Goal: Ask a question

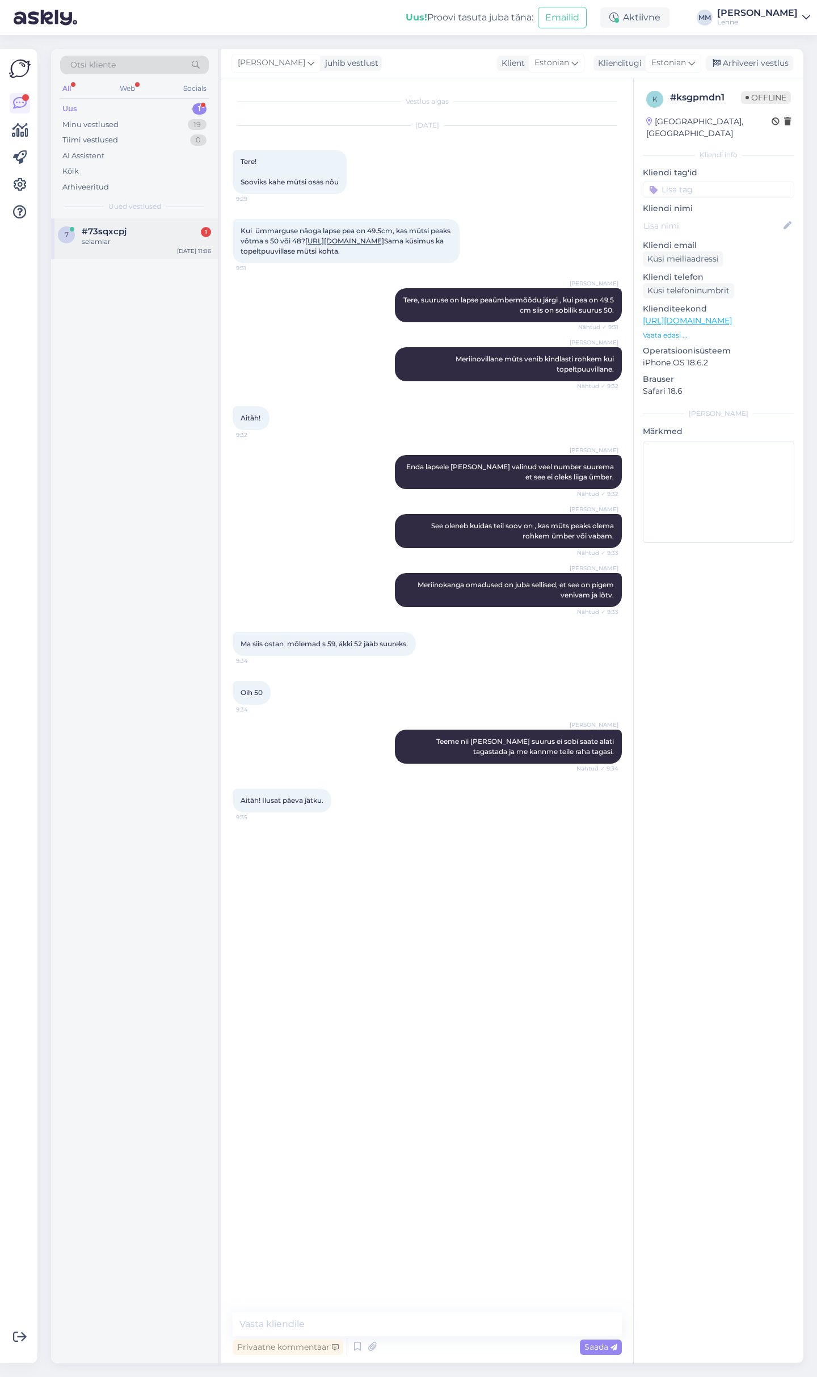
click at [120, 241] on div "selamlar" at bounding box center [146, 242] width 129 height 10
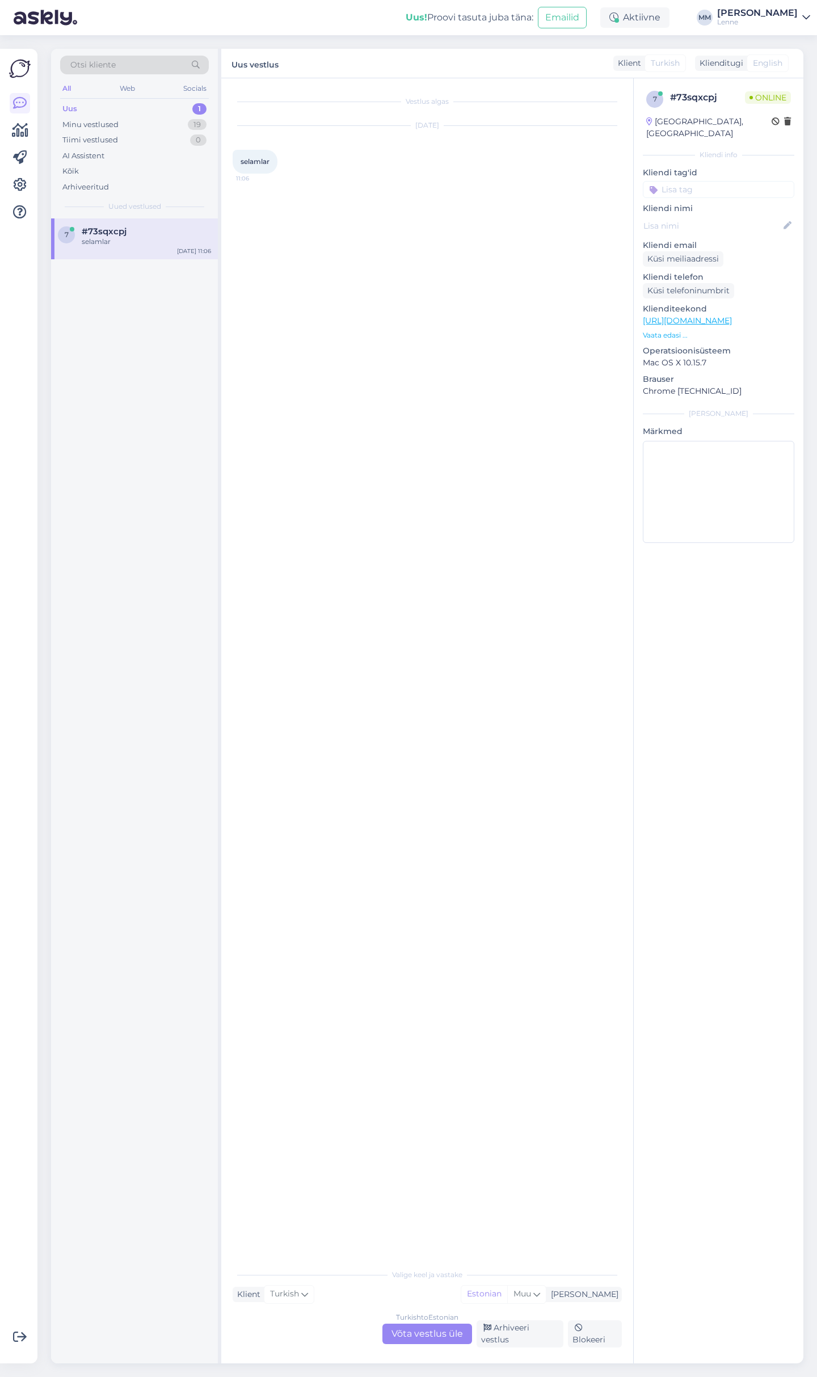
click at [410, 1332] on div "Turkish to Estonian Võta vestlus üle" at bounding box center [427, 1333] width 90 height 20
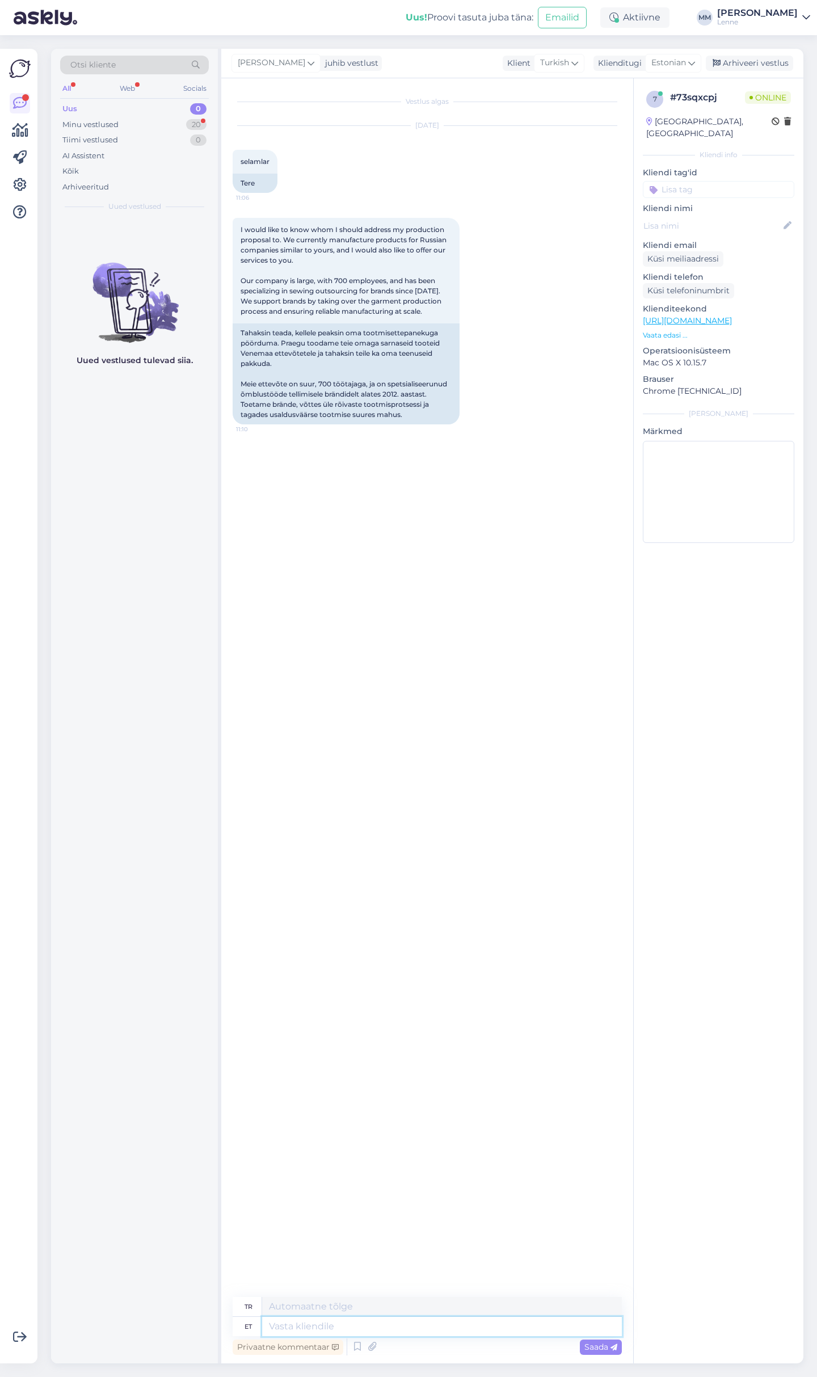
click at [340, 1320] on textarea at bounding box center [442, 1325] width 360 height 19
type textarea "Tere, v"
type textarea "Merhaba,"
type textarea "Tere, võite"
type textarea "Merhaba, yapabilirsiniz"
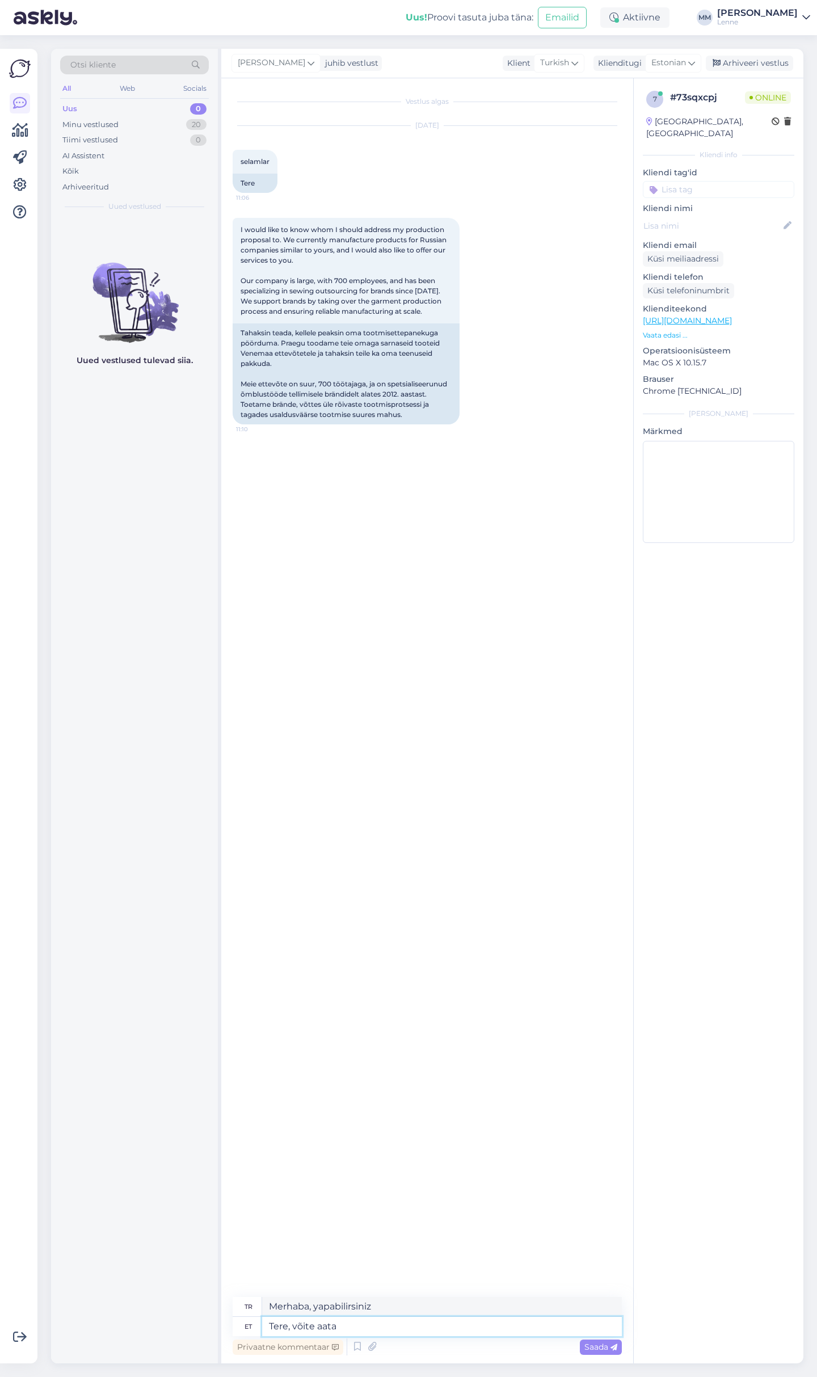
type textarea "Tere, võite aata"
type textarea "Merhaba, gelebilirsiniz."
type textarea "Tere, võite"
type textarea "Merhaba, yapabilirsiniz"
type textarea "Tere, võite saata"
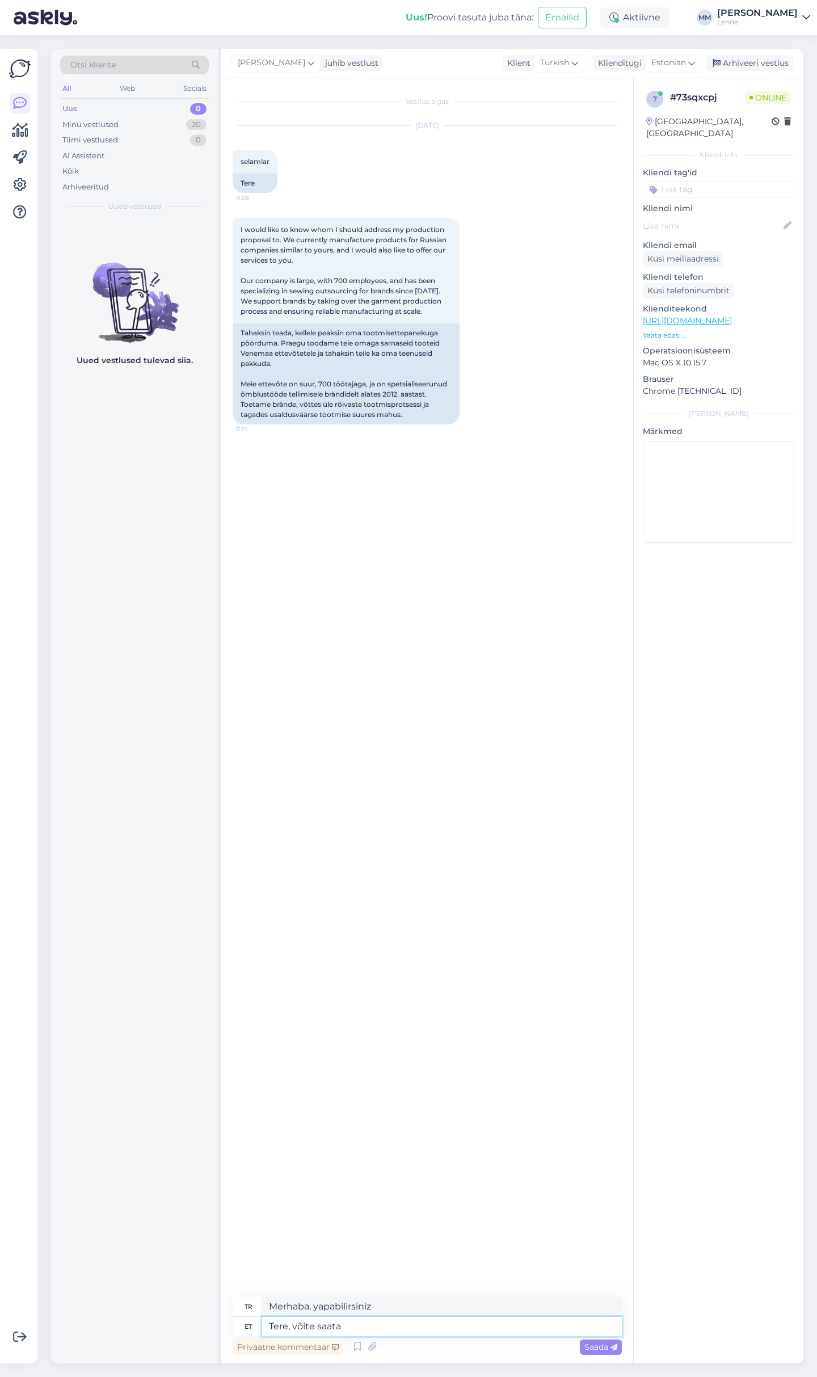
type textarea "Merhaba, gönderebilir misiniz?"
type textarea "Tere, võite saata [PERSON_NAME]"
type textarea "Merhaba, e-posta gönderebilirsiniz."
type textarea "Tere, võite saata [PERSON_NAME]@"
type textarea "Merhaba, Lene'ye bir e-posta gönderebilir misiniz?"
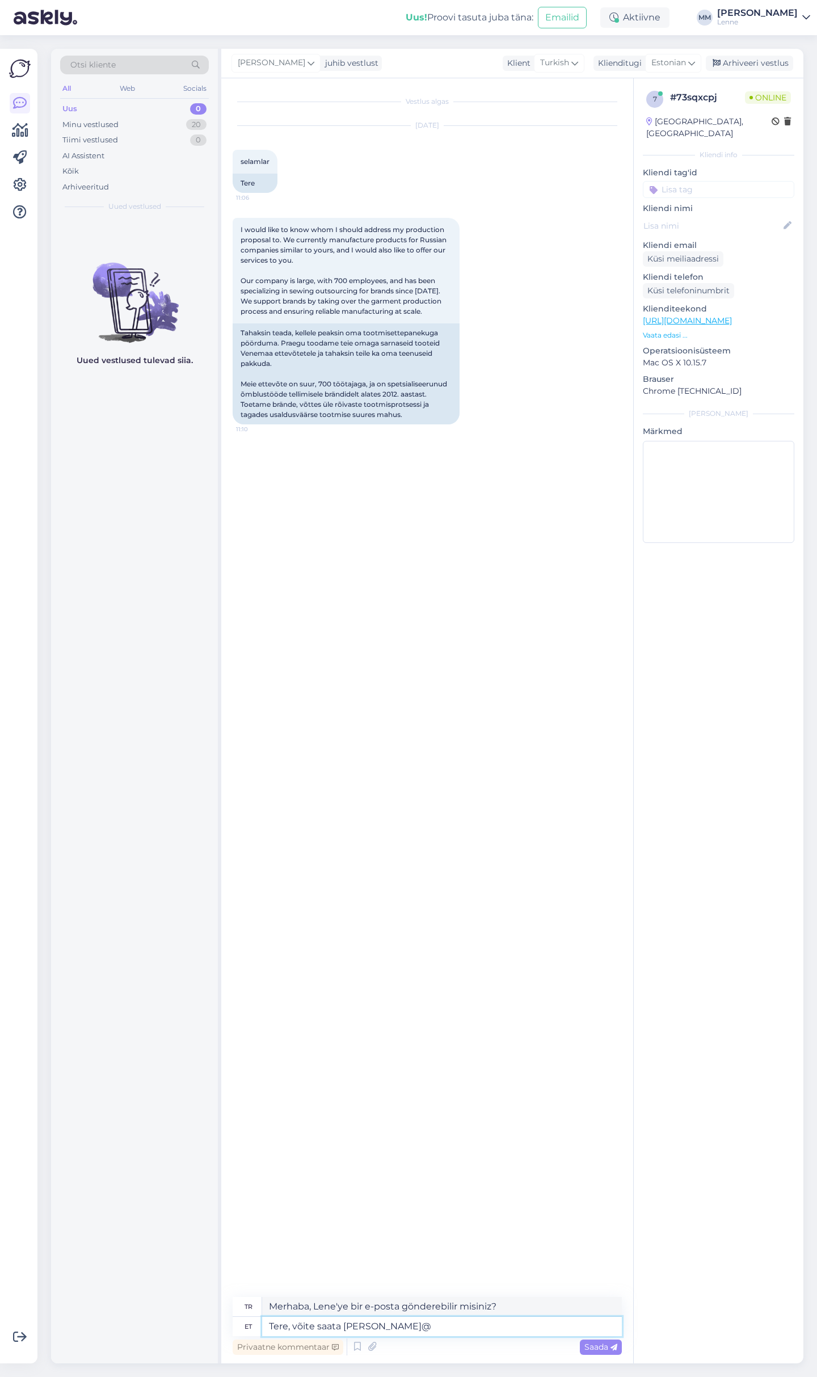
type textarea "Tere, võite saata [PERSON_NAME]@l"
type textarea "Merhaba, lenne@ adresine e-posta gönderebilirsiniz."
type textarea "Tere, võite saata meili [EMAIL_ADDRESS][DOMAIN_NAME]"
type textarea "Merhaba, [EMAIL_ADDRESS][DOMAIN_NAME] e-posta gönderebilirsiniz."
type textarea "Tere, võite saata meili [EMAIL_ADDRESS][DOMAIN_NAME] ja se"
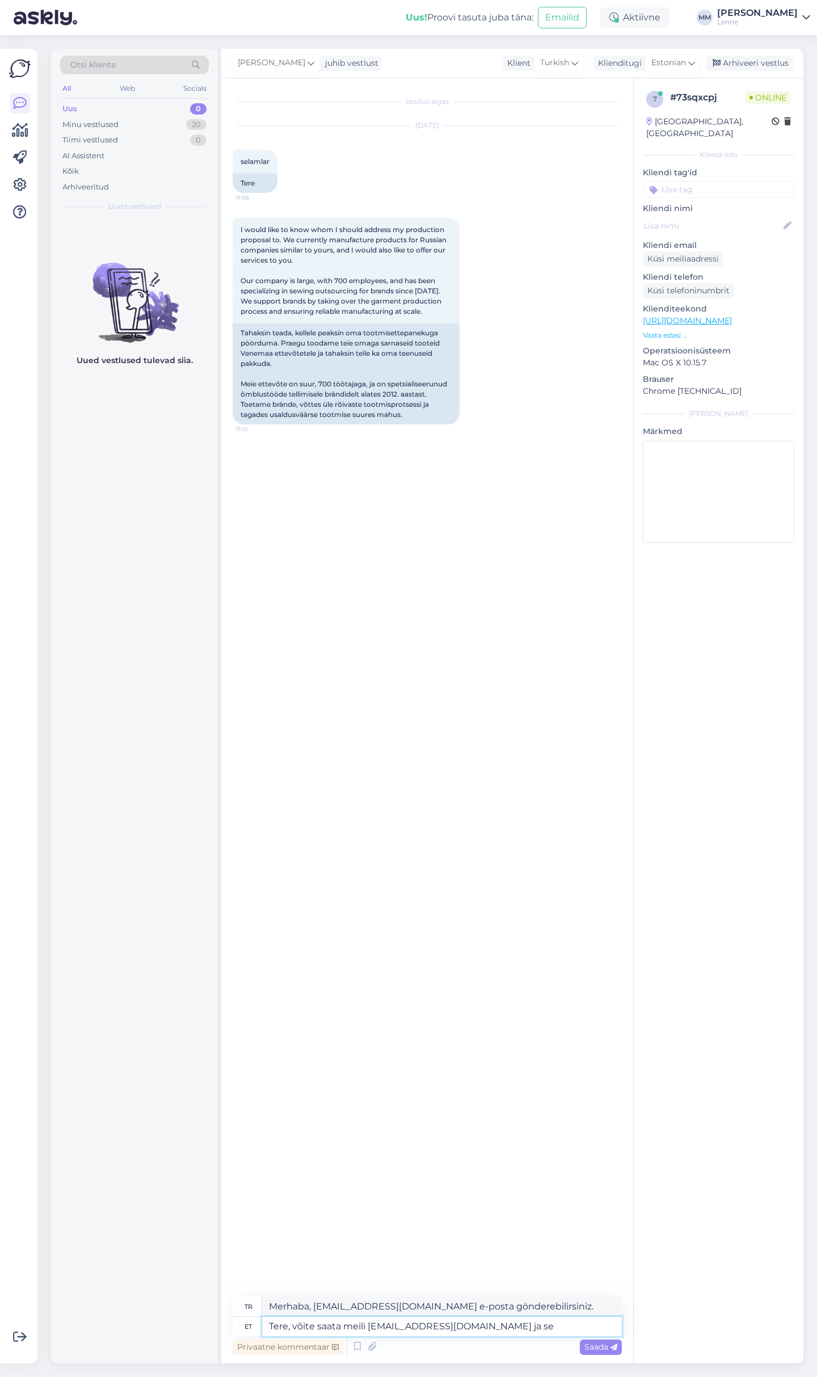
type textarea "Merhaba, [EMAIL_ADDRESS][DOMAIN_NAME] e-posta gönderebilirsiniz ve"
type textarea "Tere, võite saata meili [EMAIL_ADDRESS][DOMAIN_NAME] ja see s"
type textarea "Merhaba, [EMAIL_ADDRESS][DOMAIN_NAME] bir e-posta gönderebilirsiniz ve bu"
type textarea "Tere, võite saata meili [EMAIL_ADDRESS][DOMAIN_NAME] ja see suunatakse e"
type textarea "Merhaba, [EMAIL_ADDRESS][DOMAIN_NAME] e-posta gönderebilirsiniz, iletilecektir."
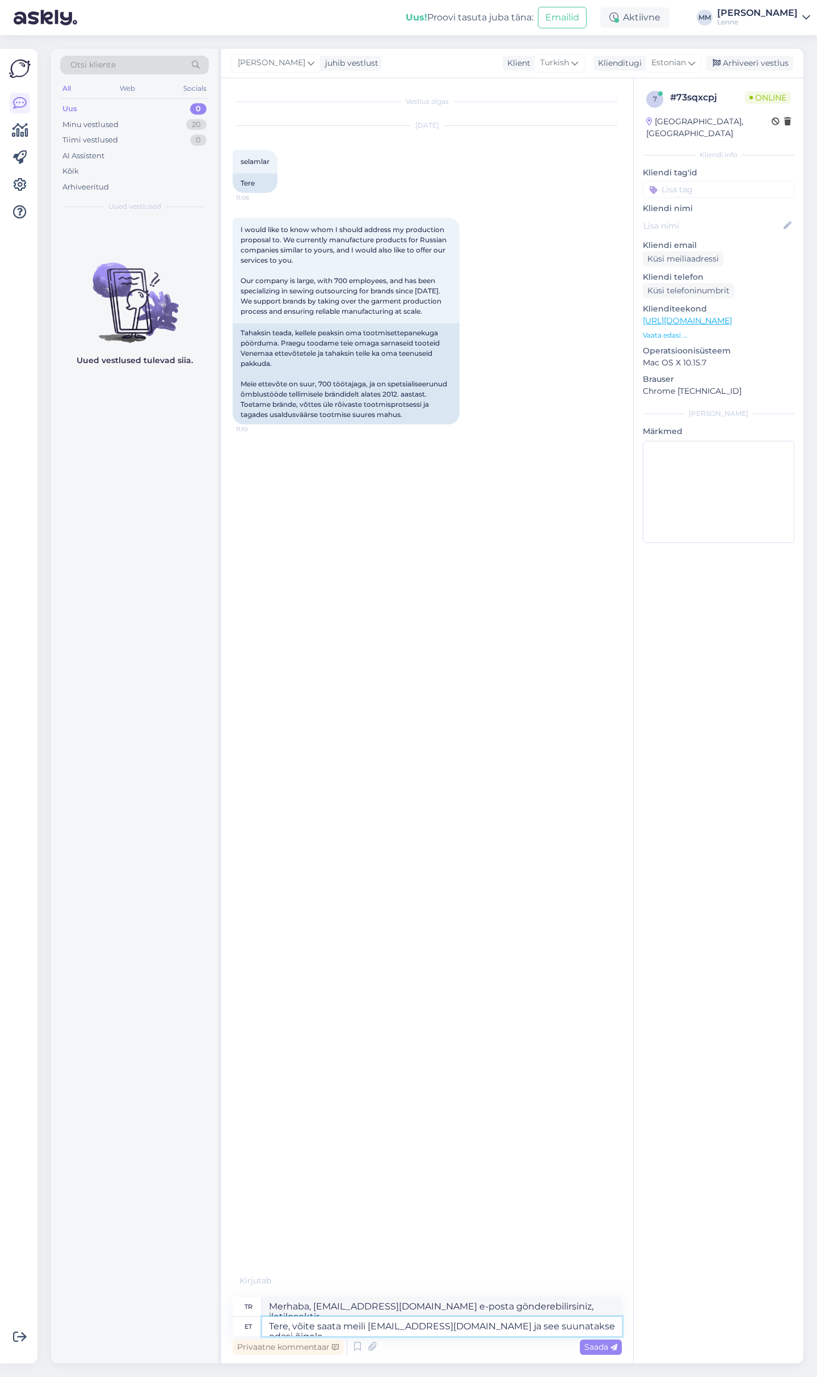
type textarea "Tere, võite saata meili [EMAIL_ADDRESS][DOMAIN_NAME] ja see suunatakse edasi õi…"
type textarea "Merhaba, [EMAIL_ADDRESS][DOMAIN_NAME] e-posta gönderebilirsiniz, doğru kişiye i…"
type textarea "Tere, võite saata meili [EMAIL_ADDRESS][DOMAIN_NAME] ja see suunatakse edasi õi…"
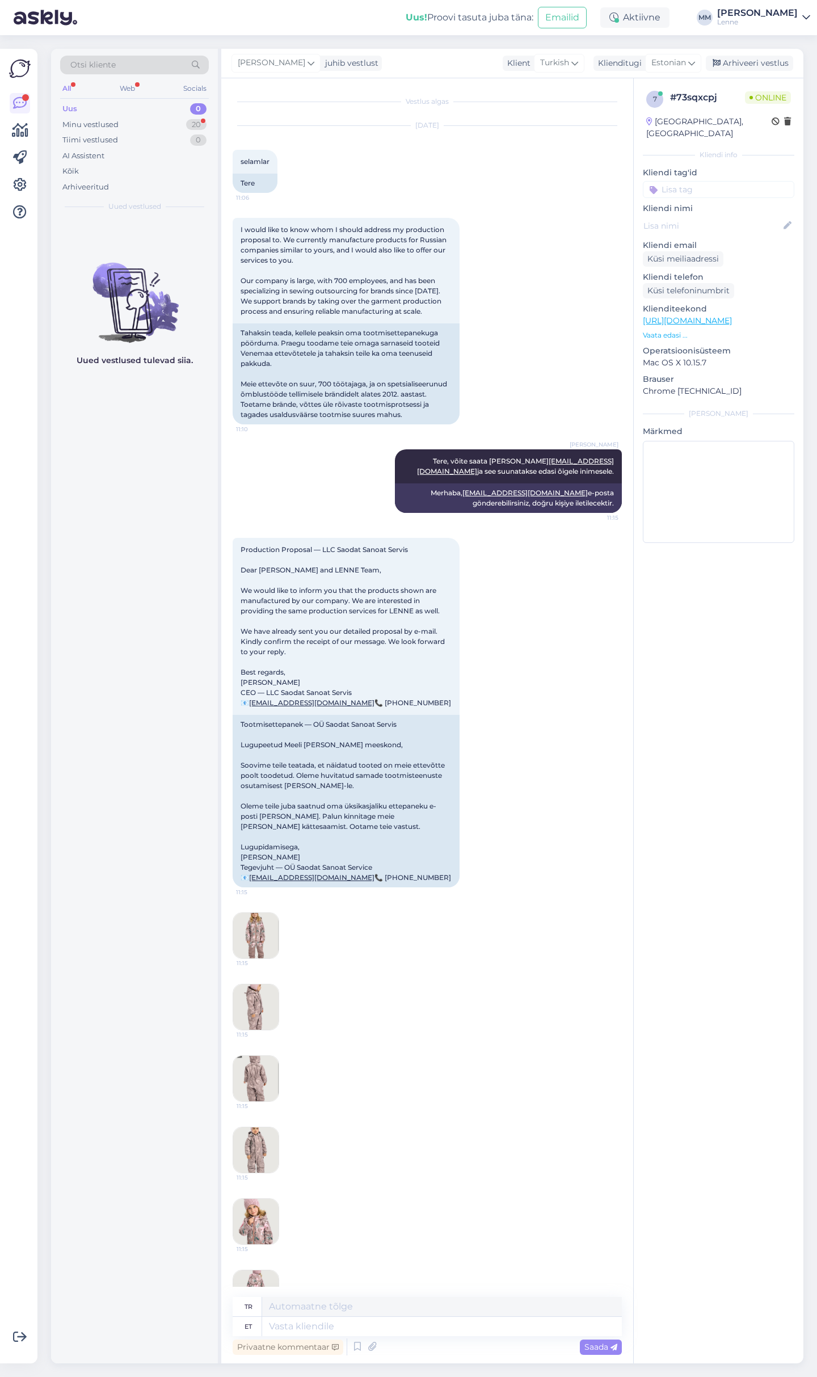
scroll to position [80, 0]
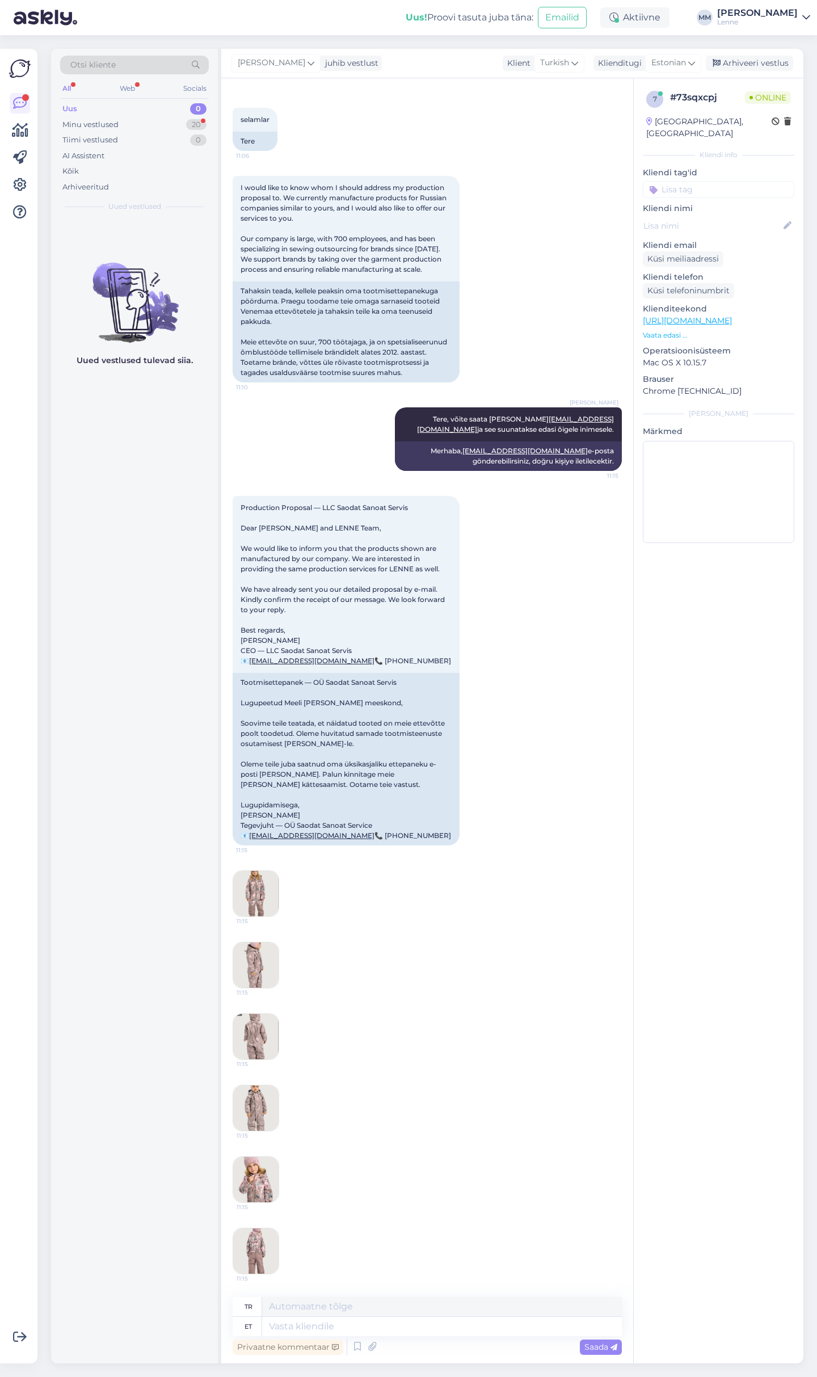
click at [265, 896] on img at bounding box center [255, 893] width 45 height 45
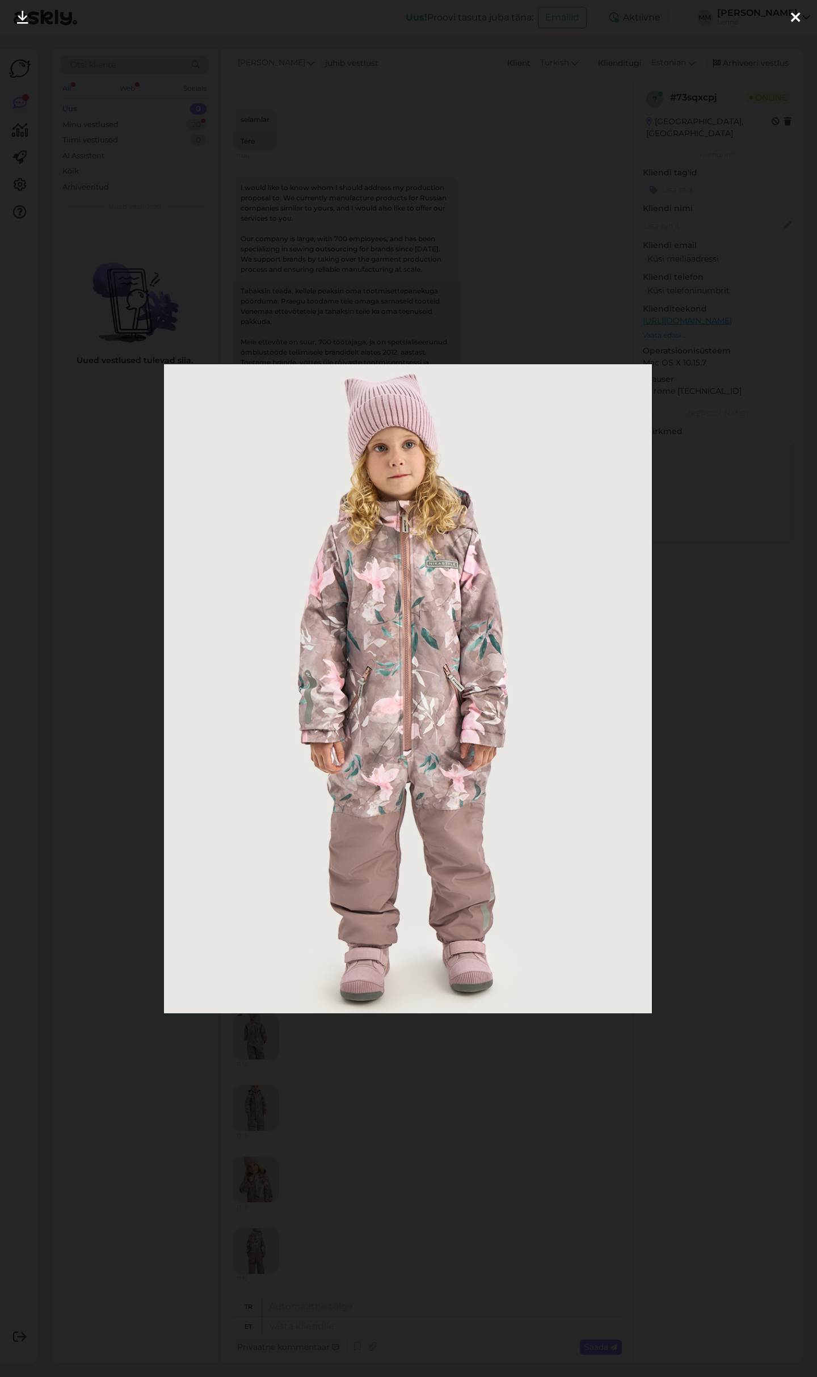
drag, startPoint x: 790, startPoint y: 85, endPoint x: 779, endPoint y: 159, distance: 75.2
click at [776, 47] on div at bounding box center [408, 688] width 817 height 1377
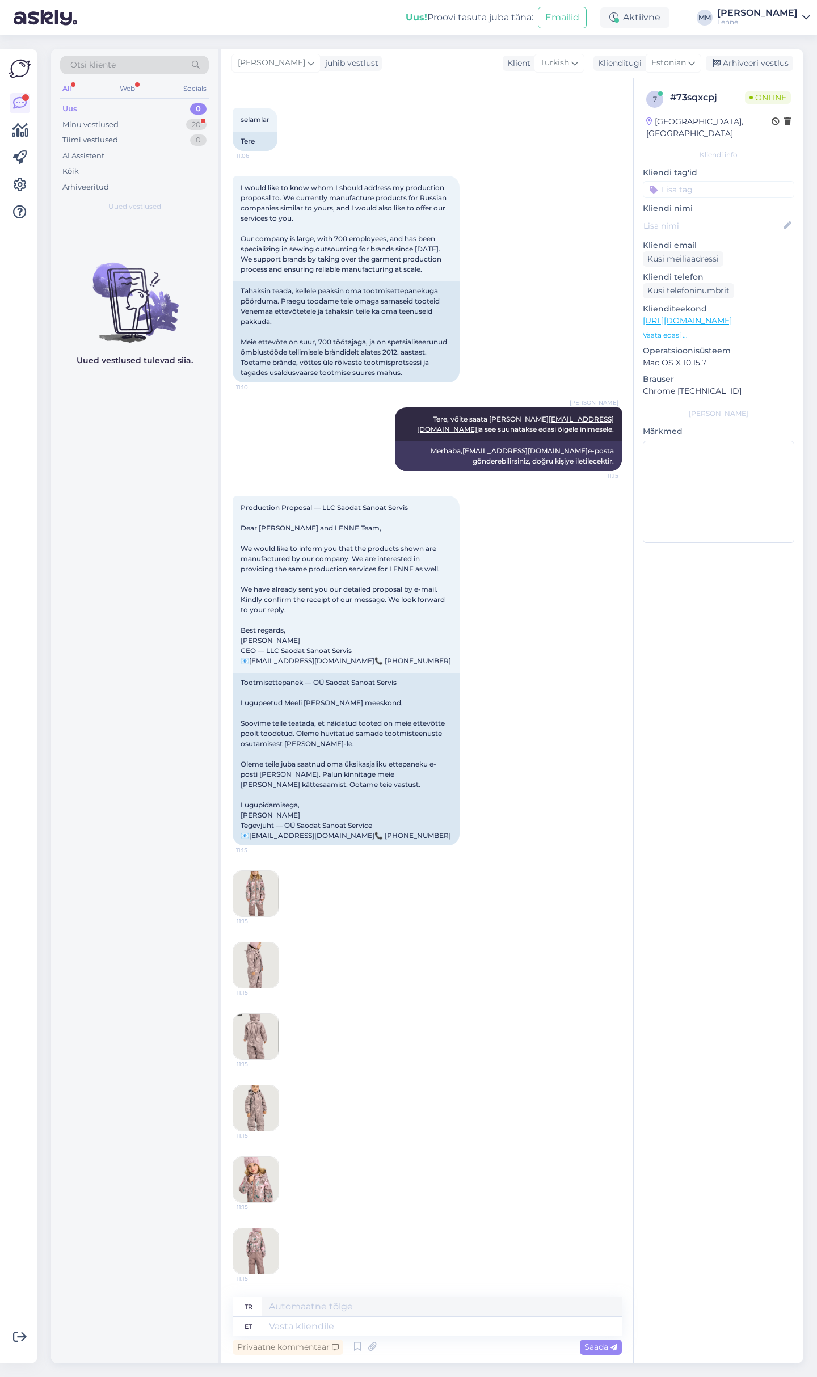
click at [251, 1242] on img at bounding box center [255, 1250] width 45 height 45
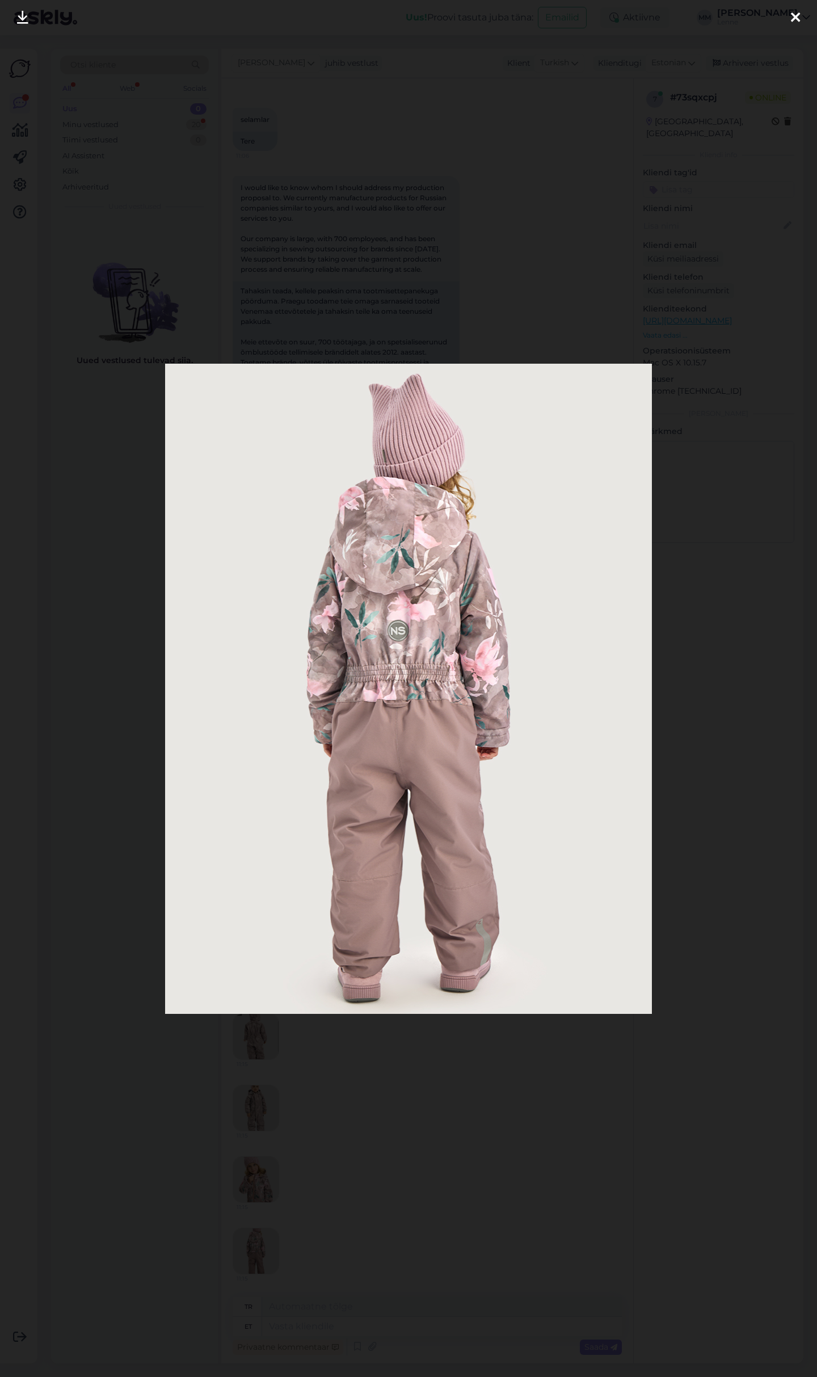
click at [799, 13] on icon at bounding box center [795, 18] width 9 height 15
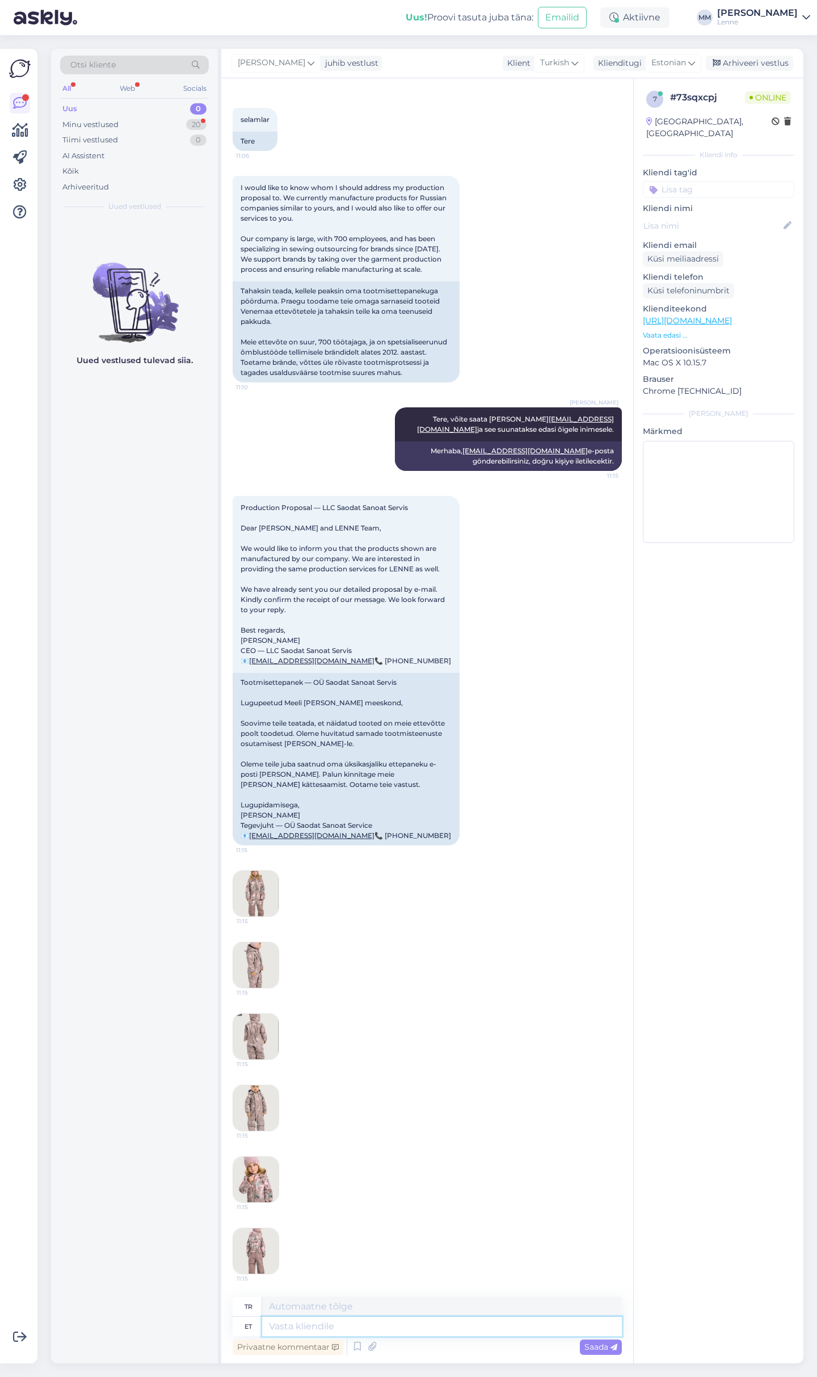
click at [393, 1330] on textarea at bounding box center [442, 1325] width 360 height 19
type textarea "Palusime t"
type textarea "Biz sorduk"
type textarea "Palusime teil s"
type textarea "Biz sana sorduk"
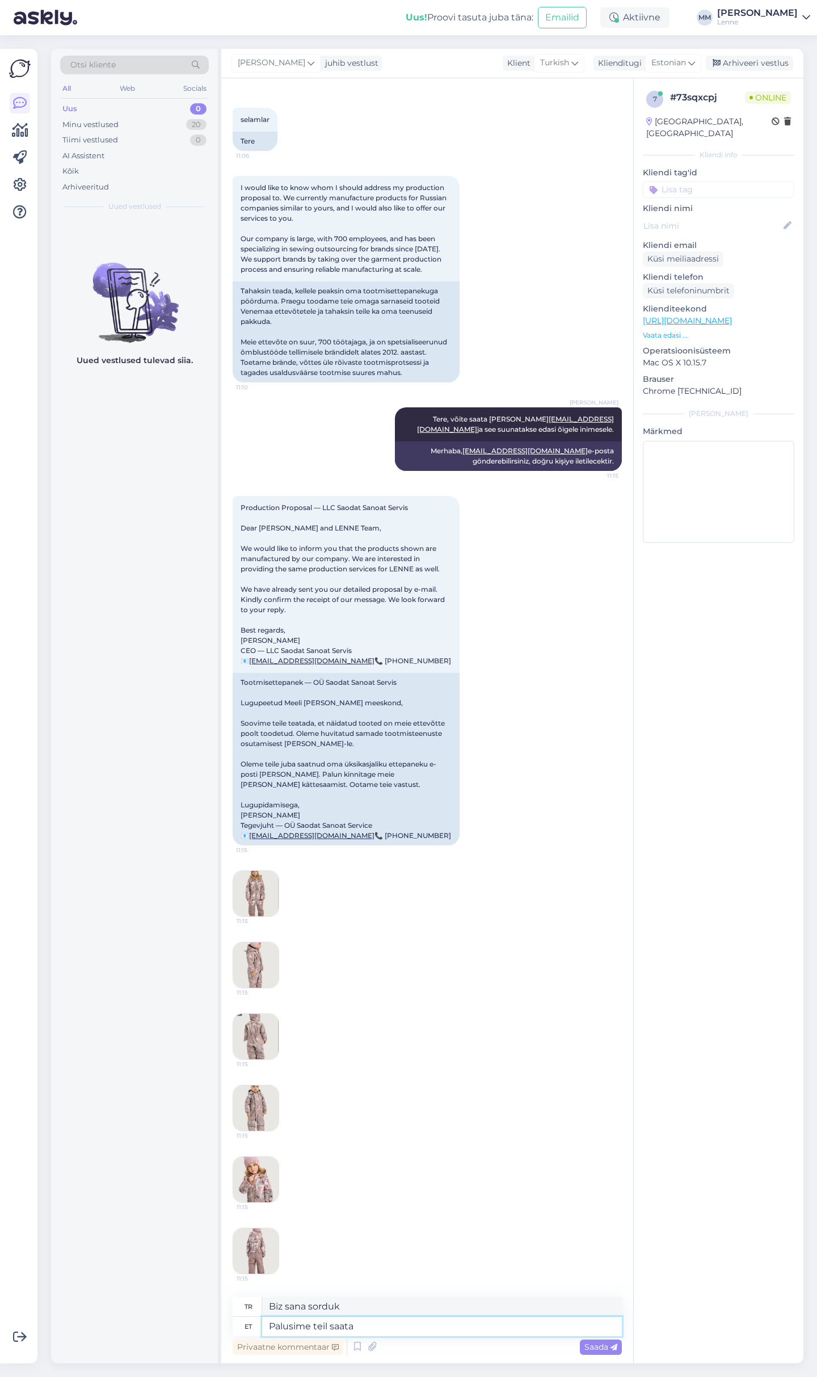
type textarea "Palusime teil saata e"
type textarea "Sizden göndermenizi istedik"
type textarea "Palusime teil saata ekiri"
type textarea "Sizden bir e-posta göndermenizi rica ettik."
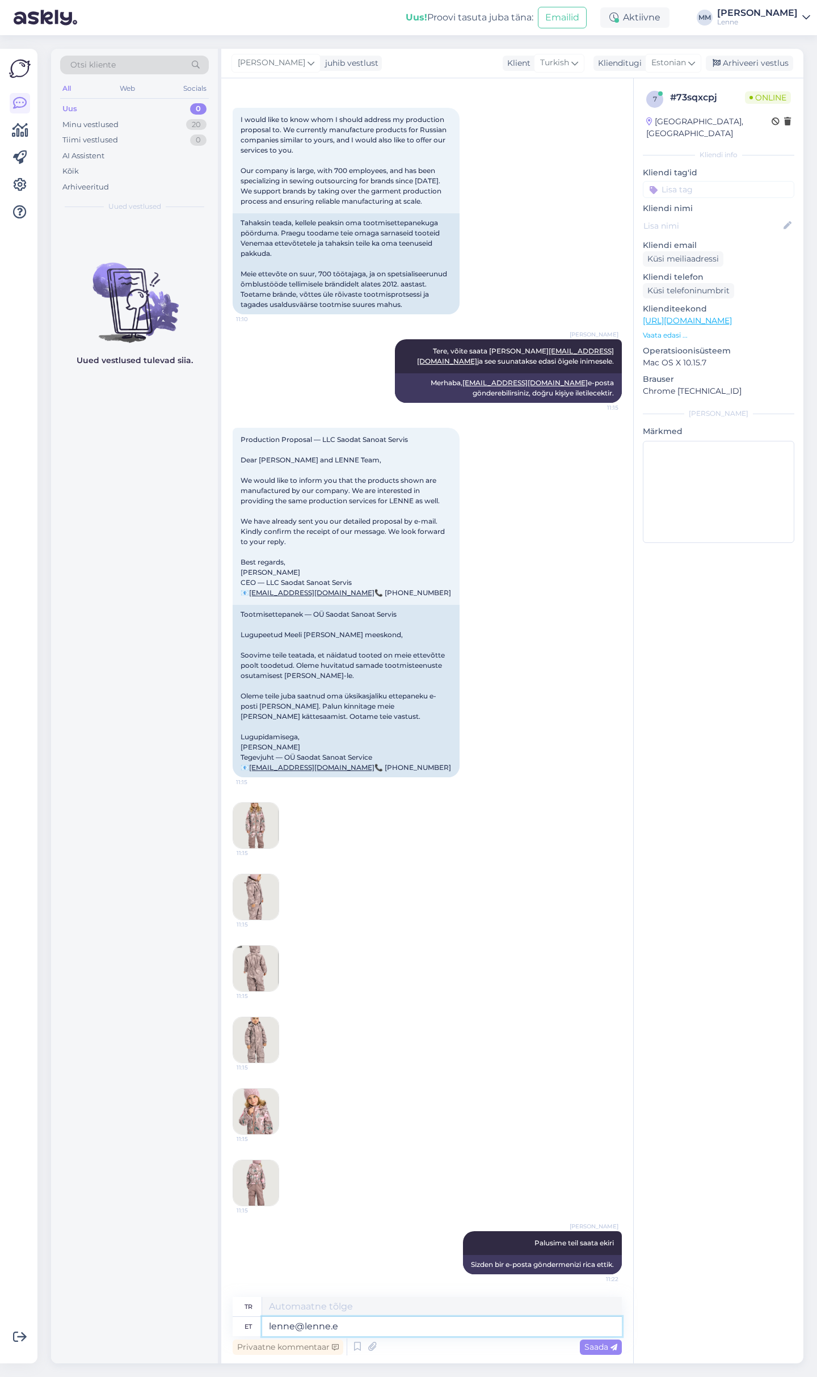
type textarea "[EMAIL_ADDRESS][DOMAIN_NAME]"
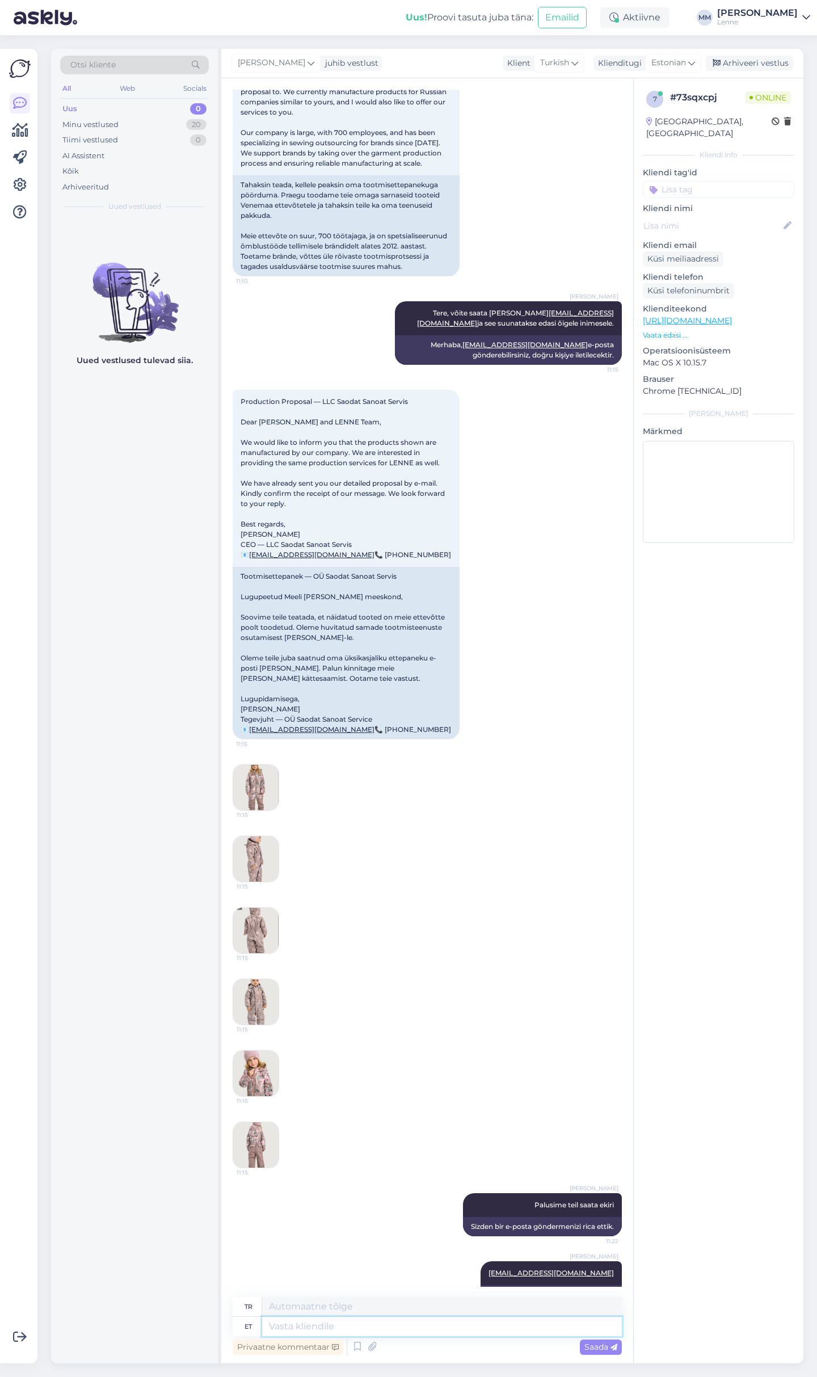
scroll to position [216, 0]
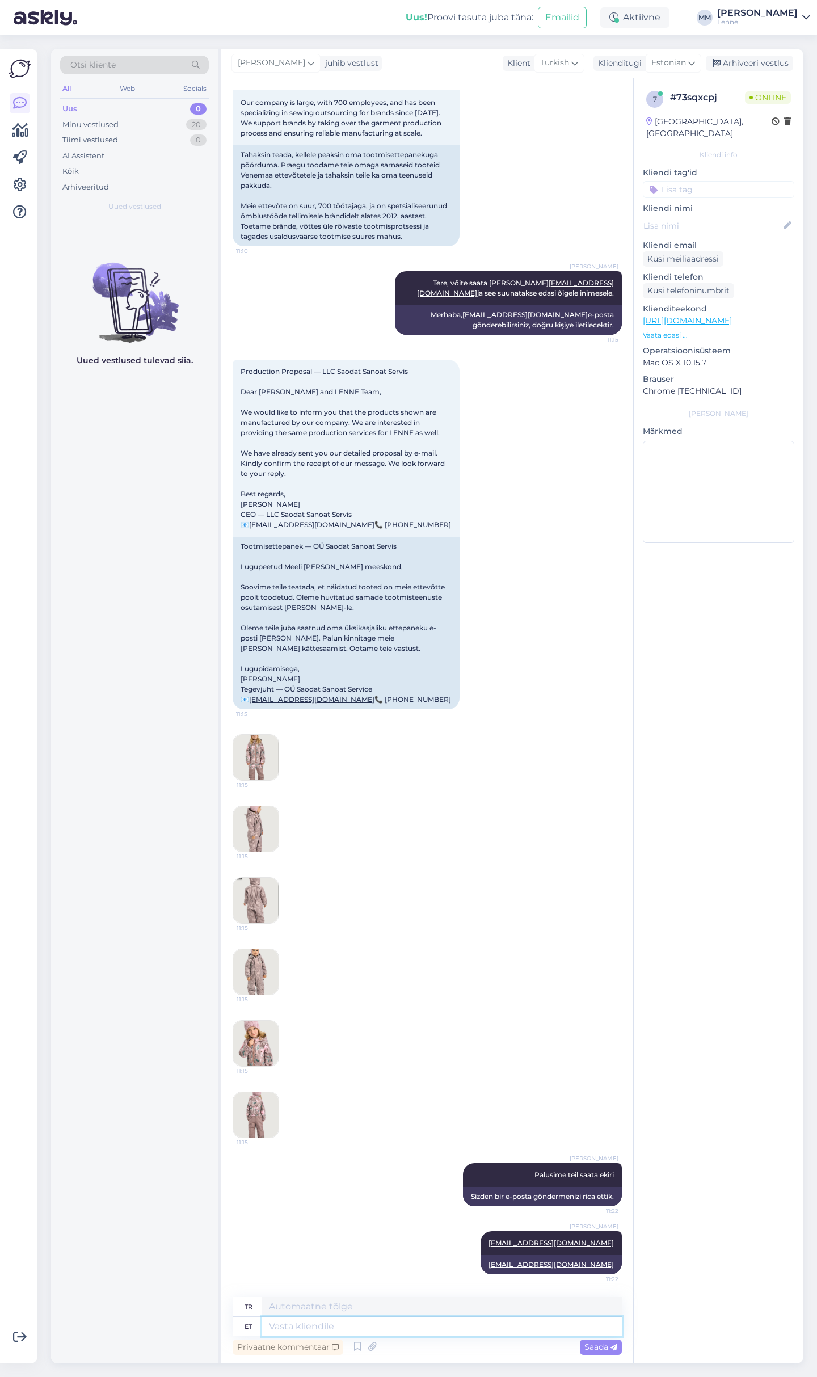
click at [334, 1329] on textarea at bounding box center [442, 1325] width 360 height 19
click at [354, 1328] on textarea at bounding box center [442, 1325] width 360 height 19
type textarea "Kas te"
type textarea "mı"
type textarea "Kas te t"
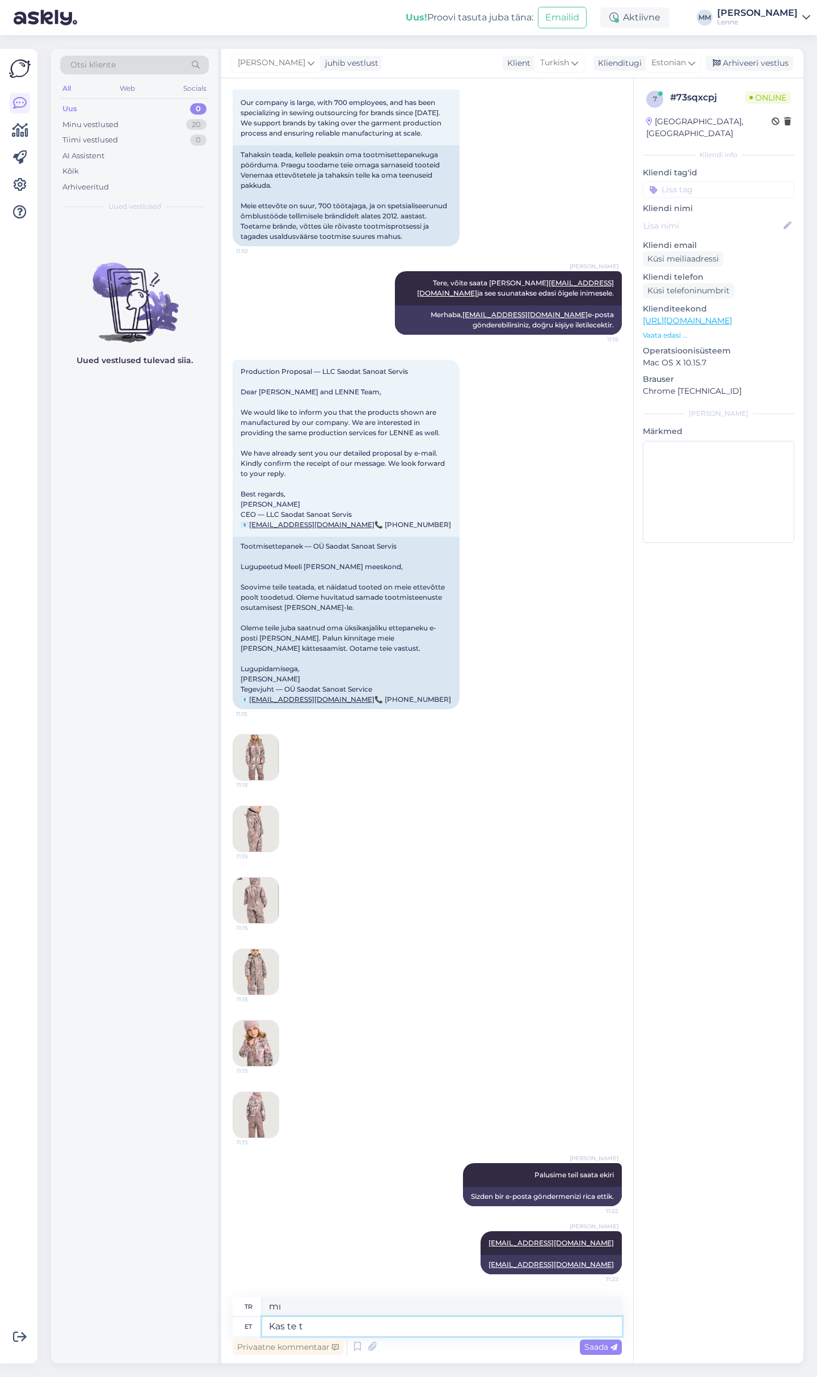
type textarea "Sen misin?"
type textarea "Kas [PERSON_NAME] k"
type textarea "Sen yapıyor musun?"
type textarea "Kas [PERSON_NAME] ka v"
type textarea "Siz de yapıyor musunuz?"
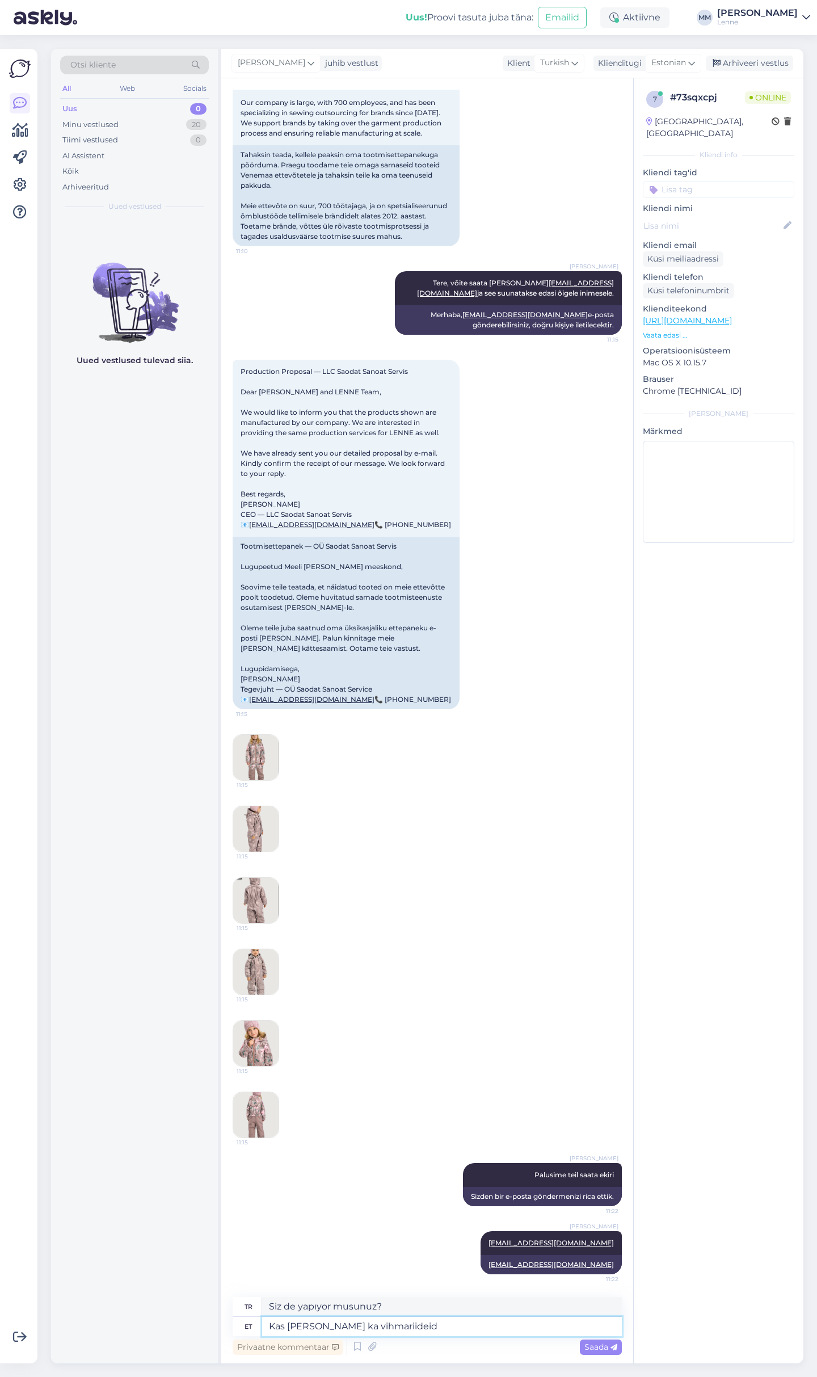
type textarea "Kas [PERSON_NAME] ka vihmariideid"
type textarea "Yağmurluk da üretiyor musunuz?"
type textarea "Kas te teete ka vihmariideid ?"
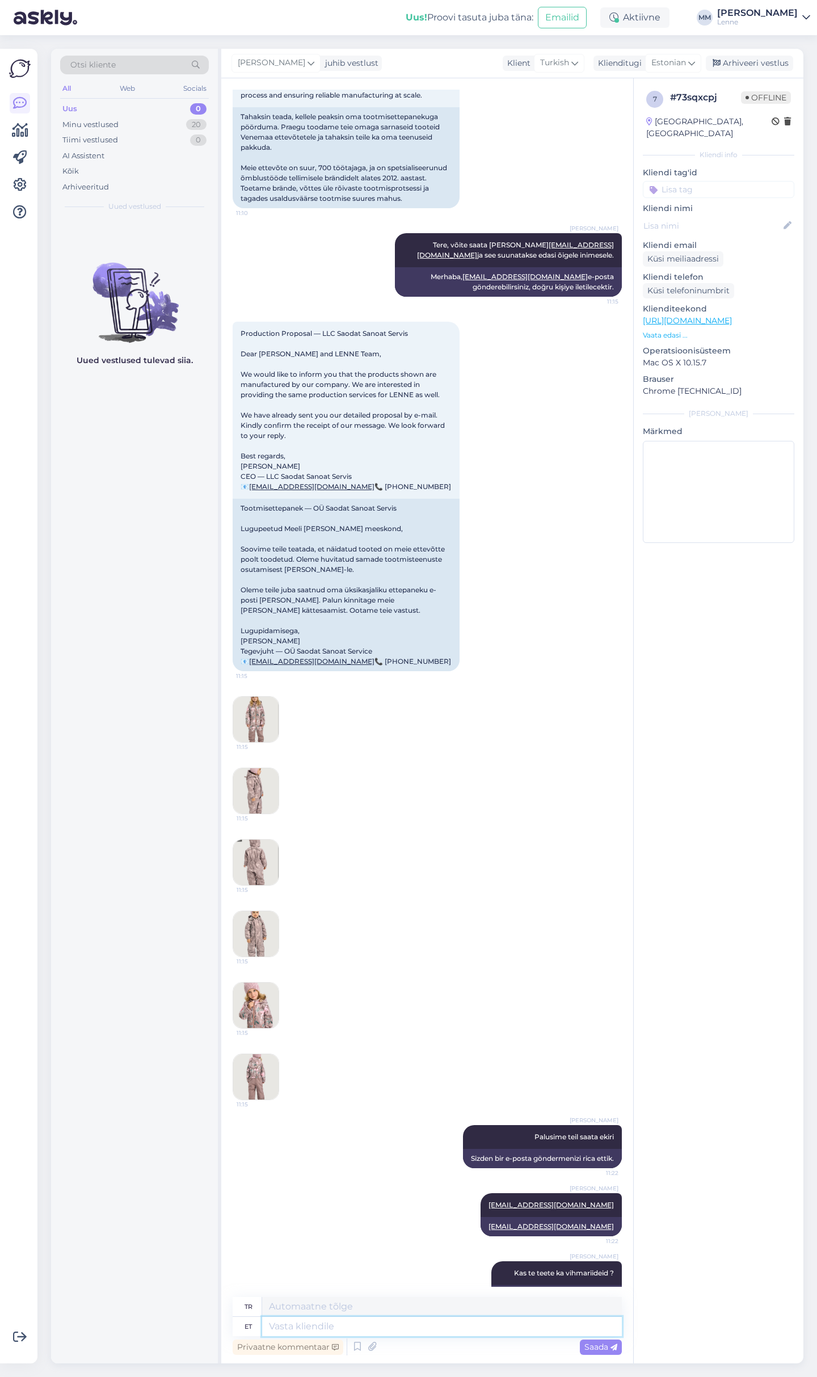
scroll to position [284, 0]
